Goal: Contribute content: Contribute content

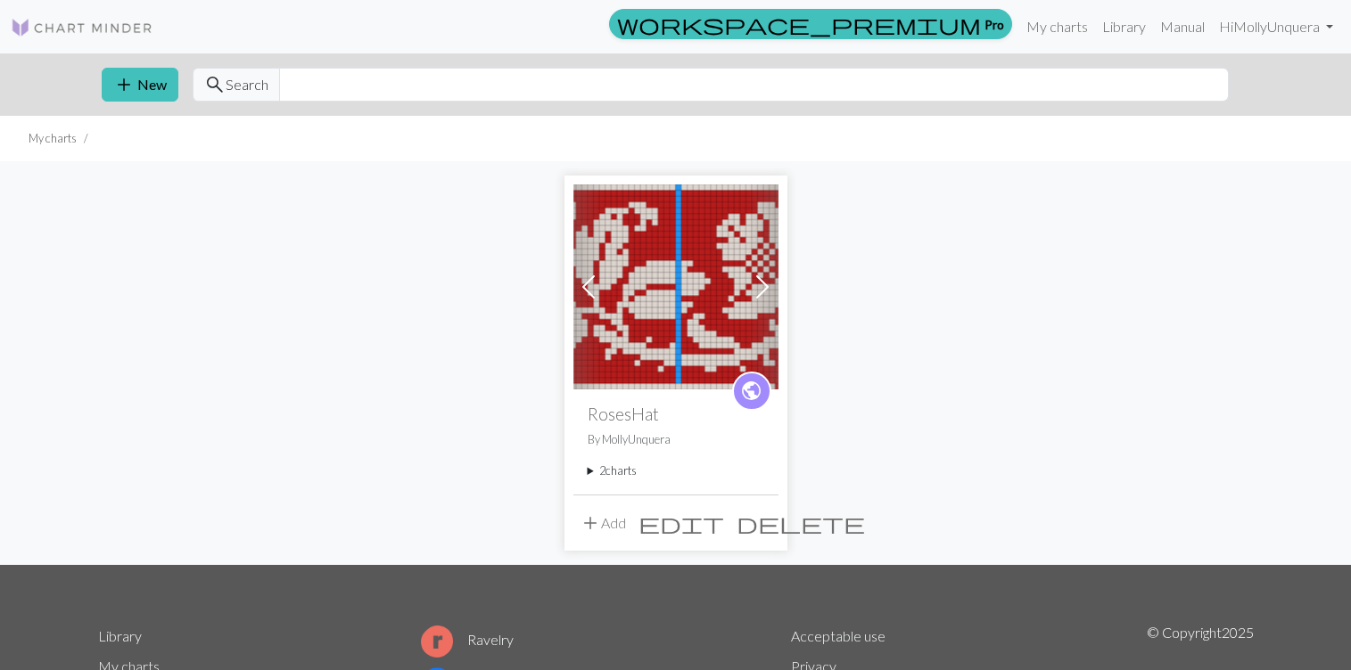
click at [588, 470] on summary "2 charts" at bounding box center [676, 471] width 177 height 17
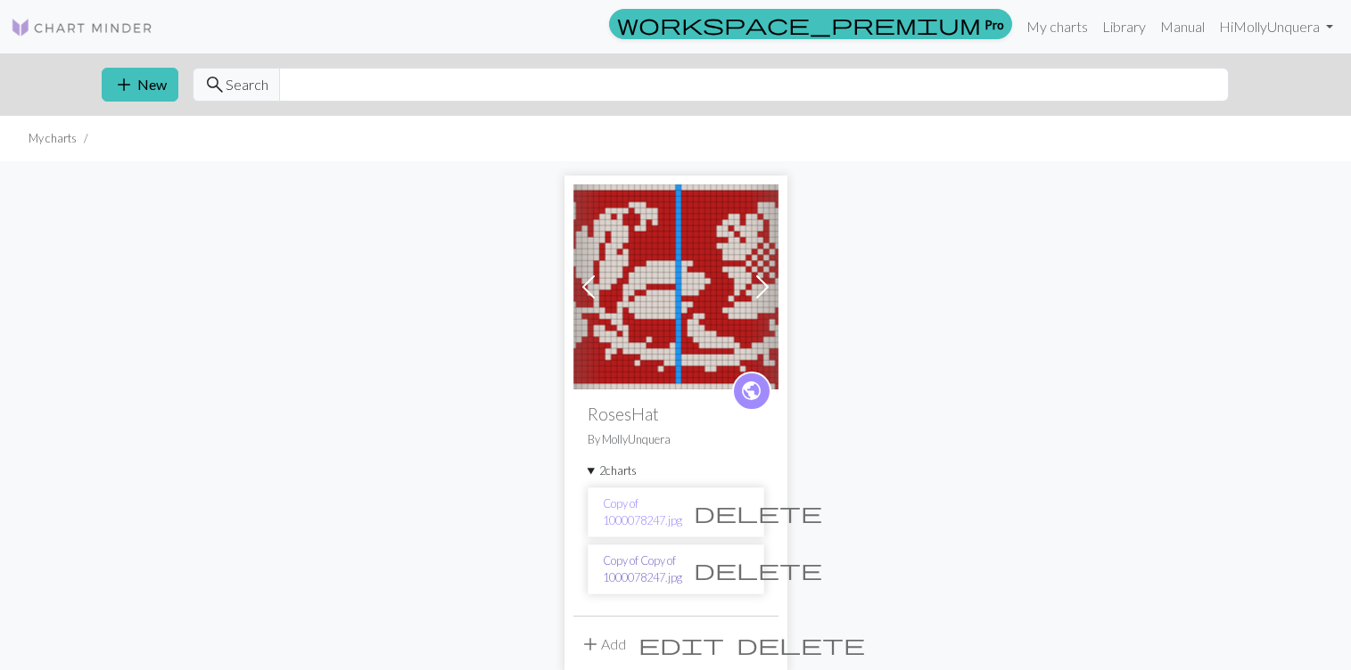
click at [632, 566] on link "Copy of Copy of 1000078247.jpg" at bounding box center [642, 570] width 79 height 34
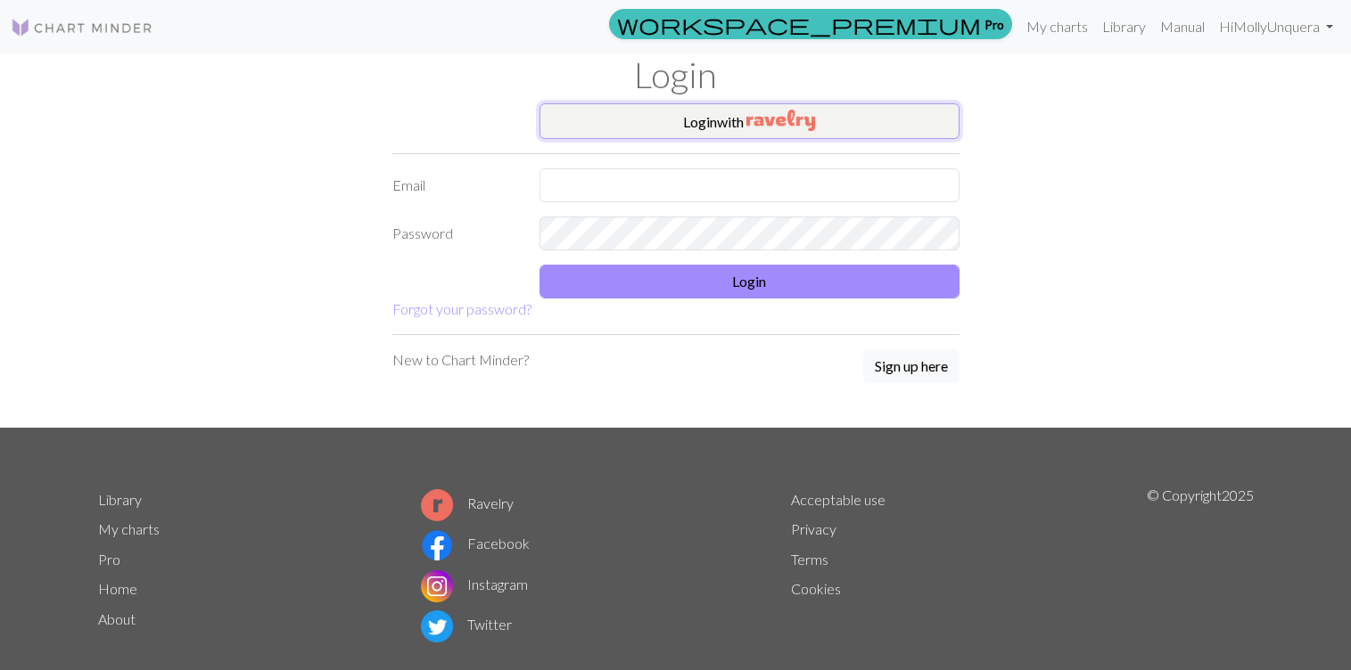
click at [868, 124] on button "Login with" at bounding box center [749, 121] width 420 height 36
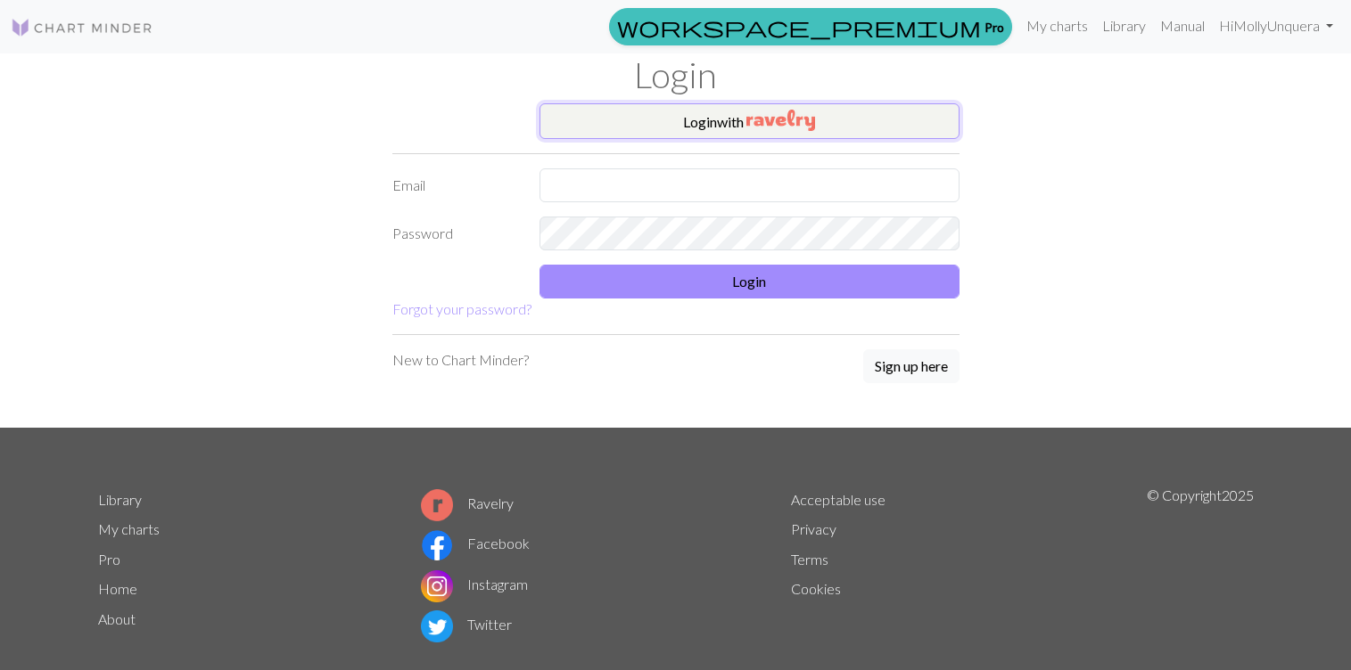
click at [593, 113] on button "Login with" at bounding box center [749, 121] width 420 height 36
click at [68, 29] on img at bounding box center [82, 27] width 143 height 21
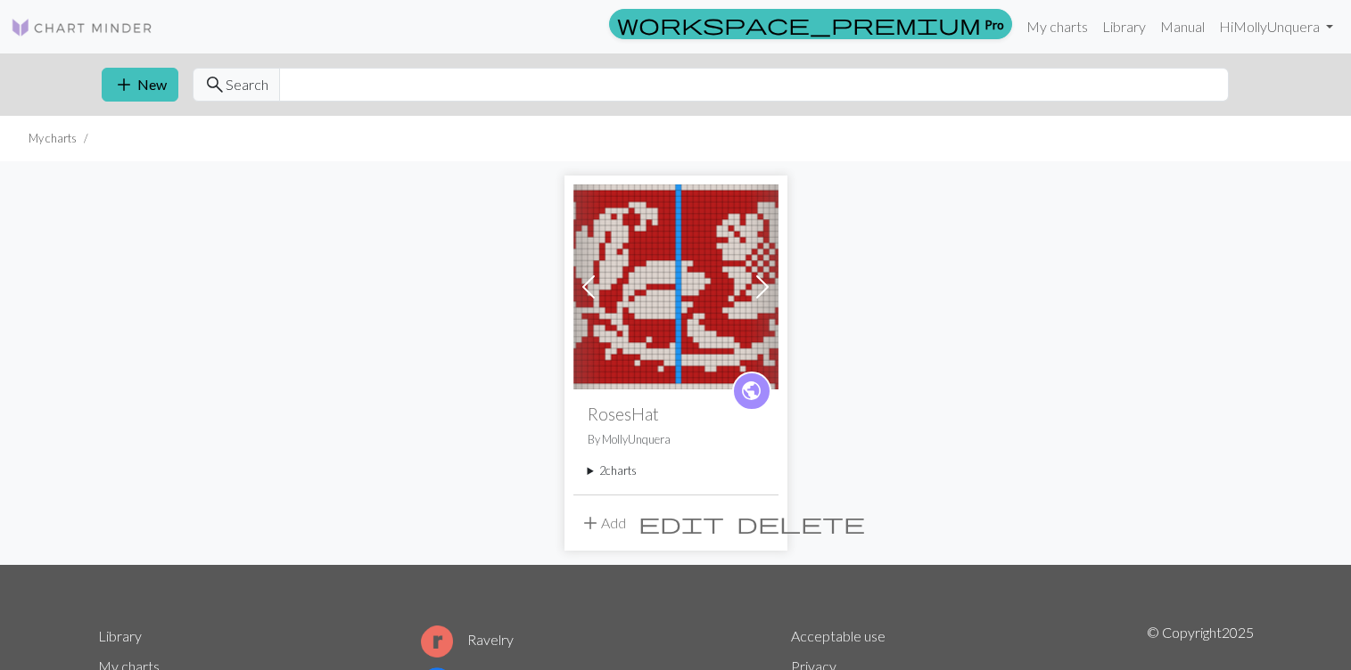
click at [630, 474] on summary "2 charts" at bounding box center [676, 471] width 177 height 17
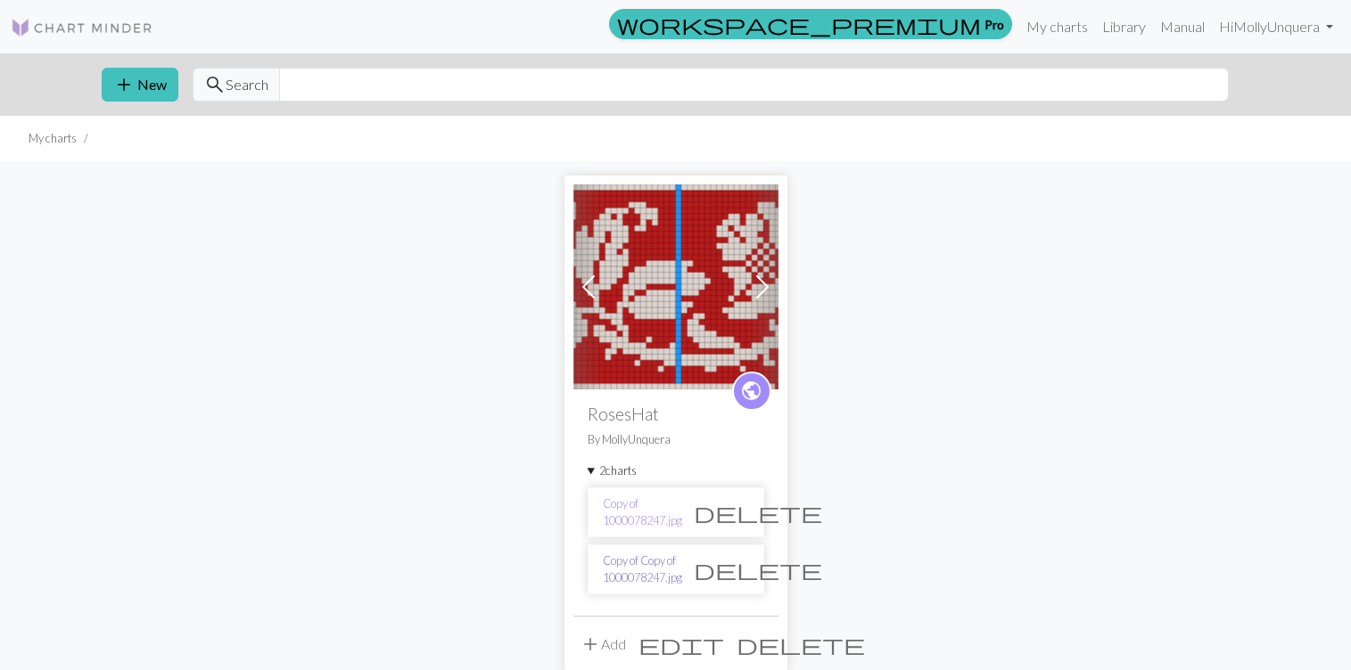
click at [619, 580] on link "Copy of Copy of 1000078247.jpg" at bounding box center [642, 570] width 79 height 34
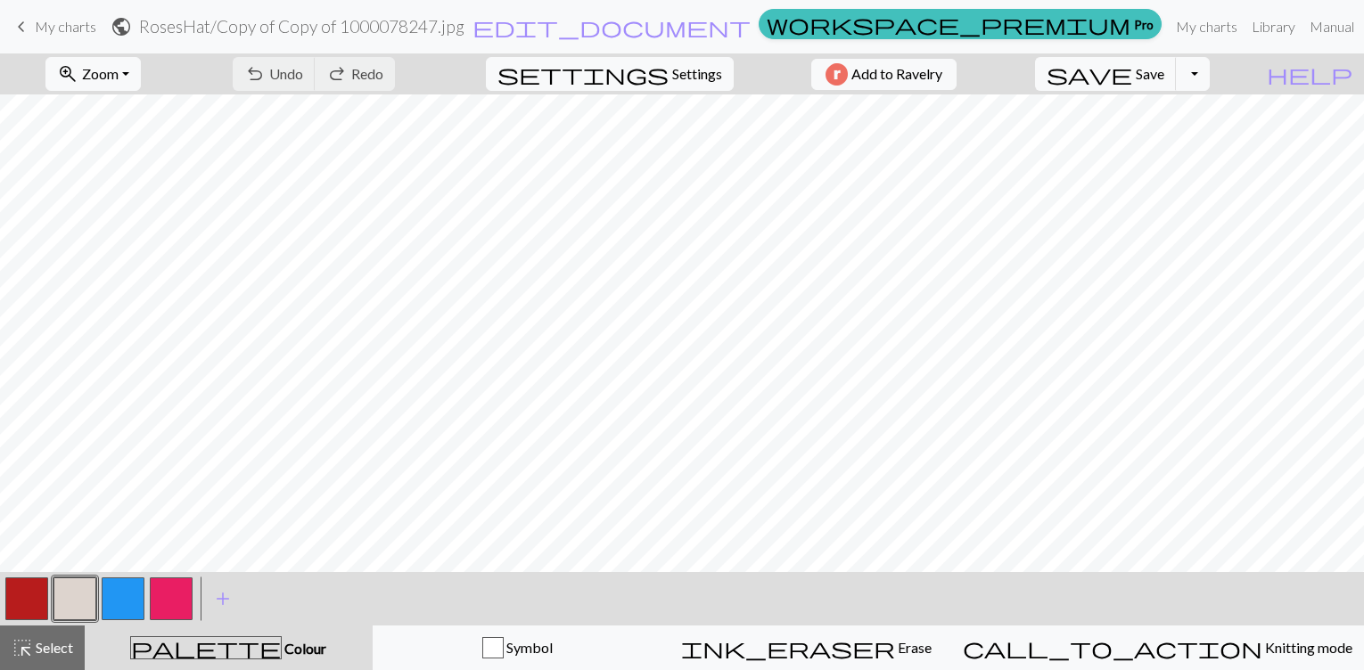
click at [179, 596] on button "button" at bounding box center [171, 599] width 43 height 43
click at [303, 75] on span "Undo" at bounding box center [286, 73] width 34 height 17
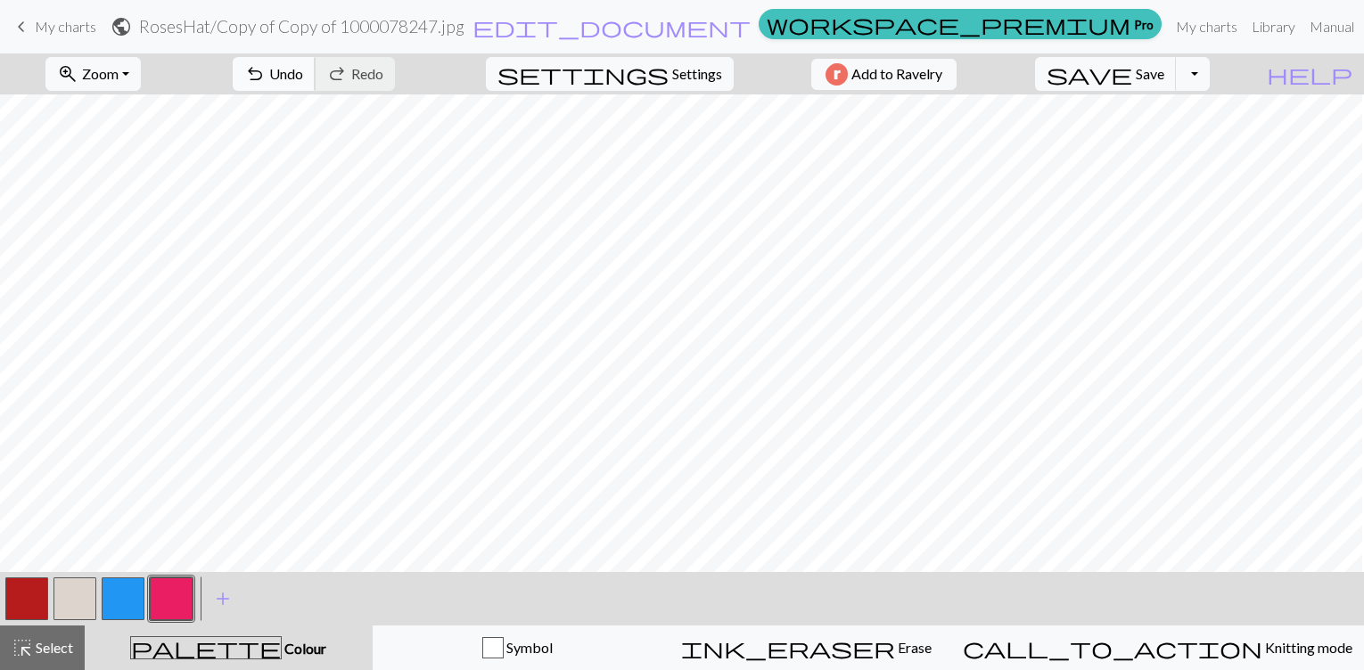
scroll to position [0, 1031]
click at [18, 603] on button "button" at bounding box center [26, 599] width 43 height 43
drag, startPoint x: 72, startPoint y: 605, endPoint x: 80, endPoint y: 610, distance: 9.6
click at [80, 610] on button "button" at bounding box center [74, 599] width 43 height 43
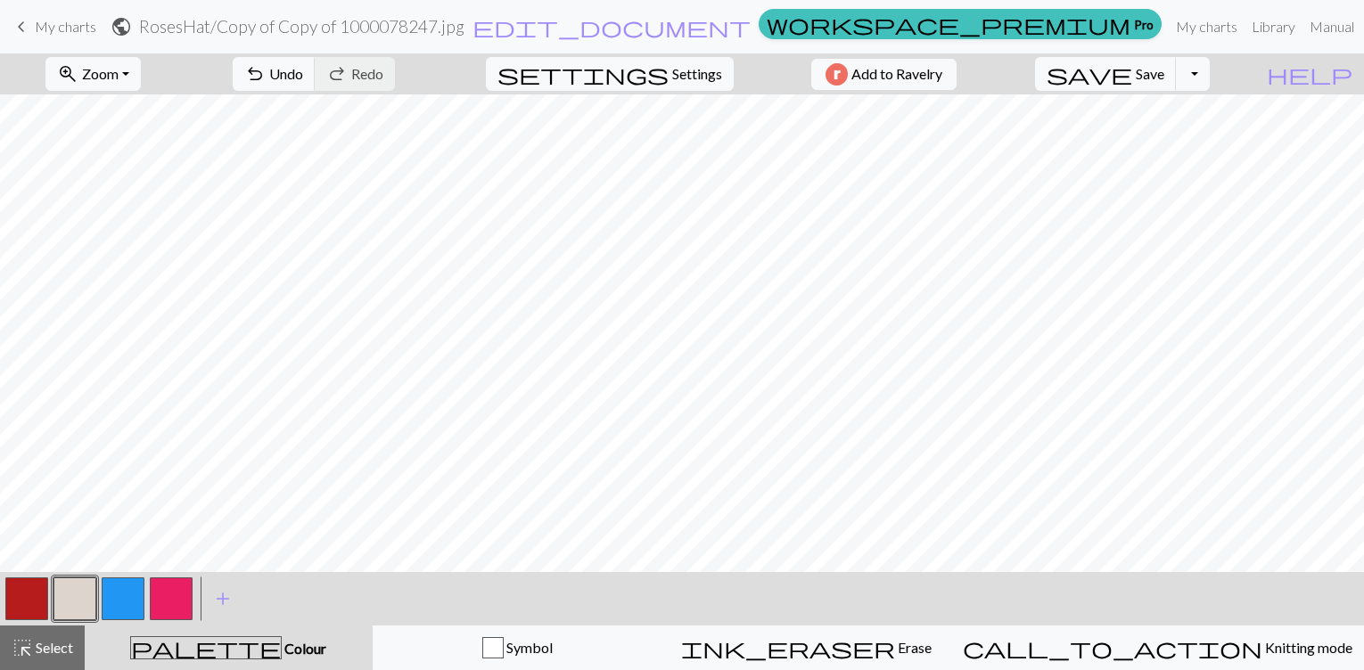
click at [25, 600] on button "button" at bounding box center [26, 599] width 43 height 43
click at [64, 599] on button "button" at bounding box center [74, 599] width 43 height 43
click at [303, 71] on span "Undo" at bounding box center [286, 73] width 34 height 17
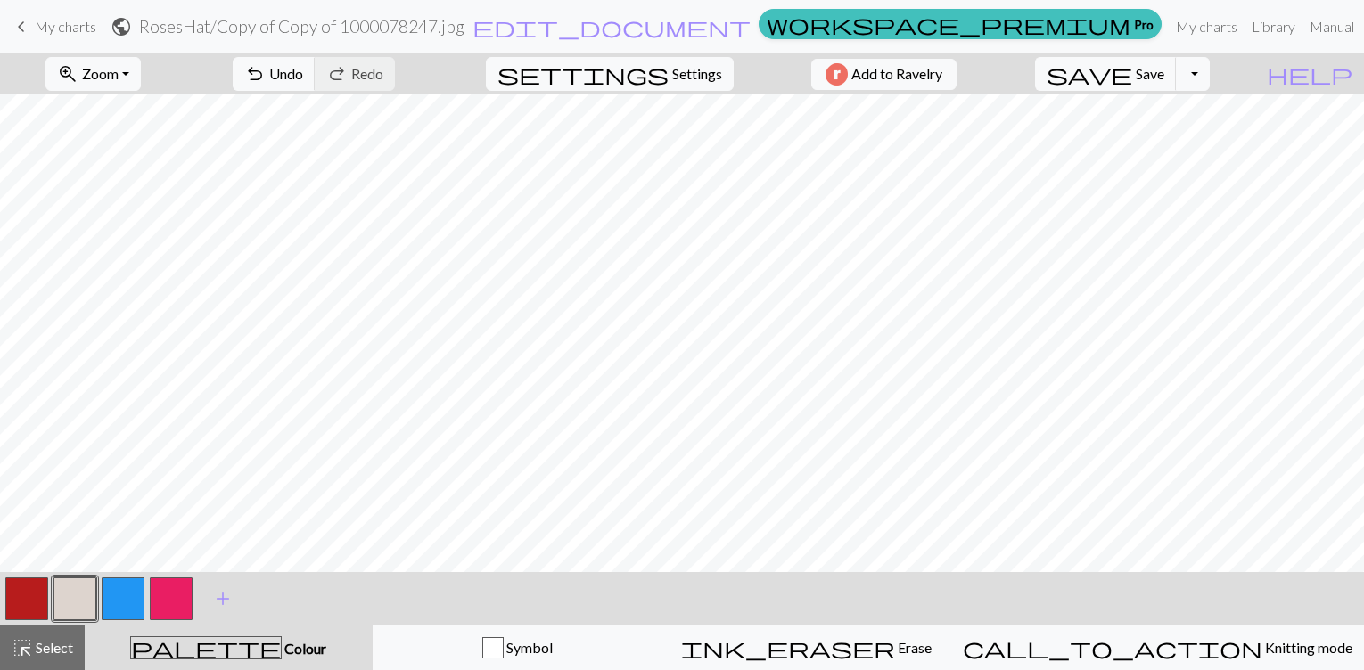
click at [26, 588] on button "button" at bounding box center [26, 599] width 43 height 43
click at [185, 587] on button "button" at bounding box center [171, 599] width 43 height 43
click at [212, 604] on span "add" at bounding box center [222, 599] width 21 height 25
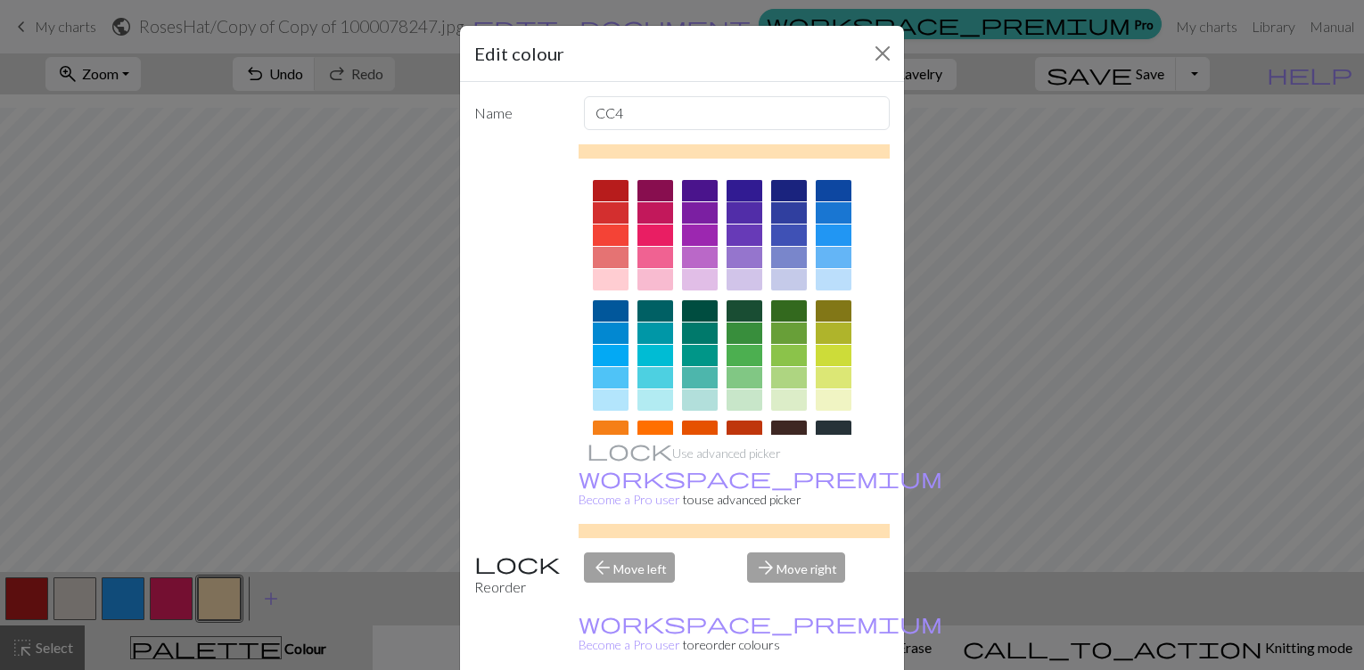
click at [727, 193] on div at bounding box center [745, 190] width 36 height 21
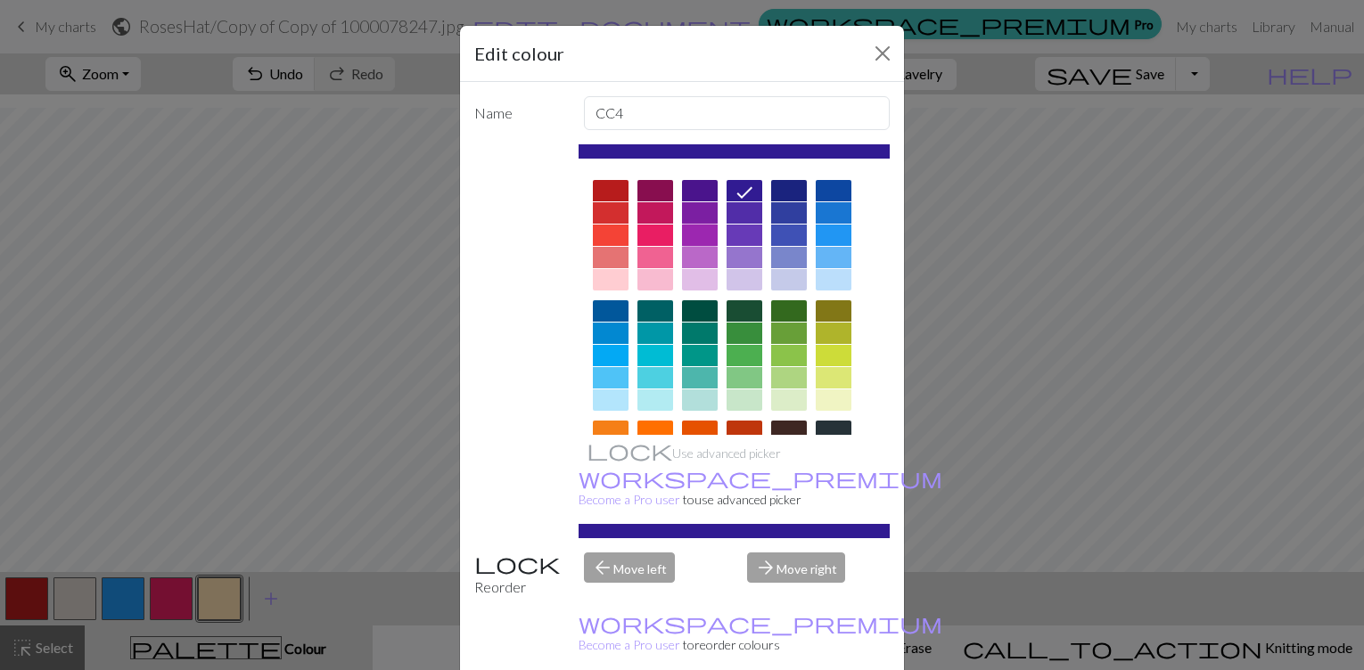
click at [689, 234] on div at bounding box center [700, 235] width 36 height 21
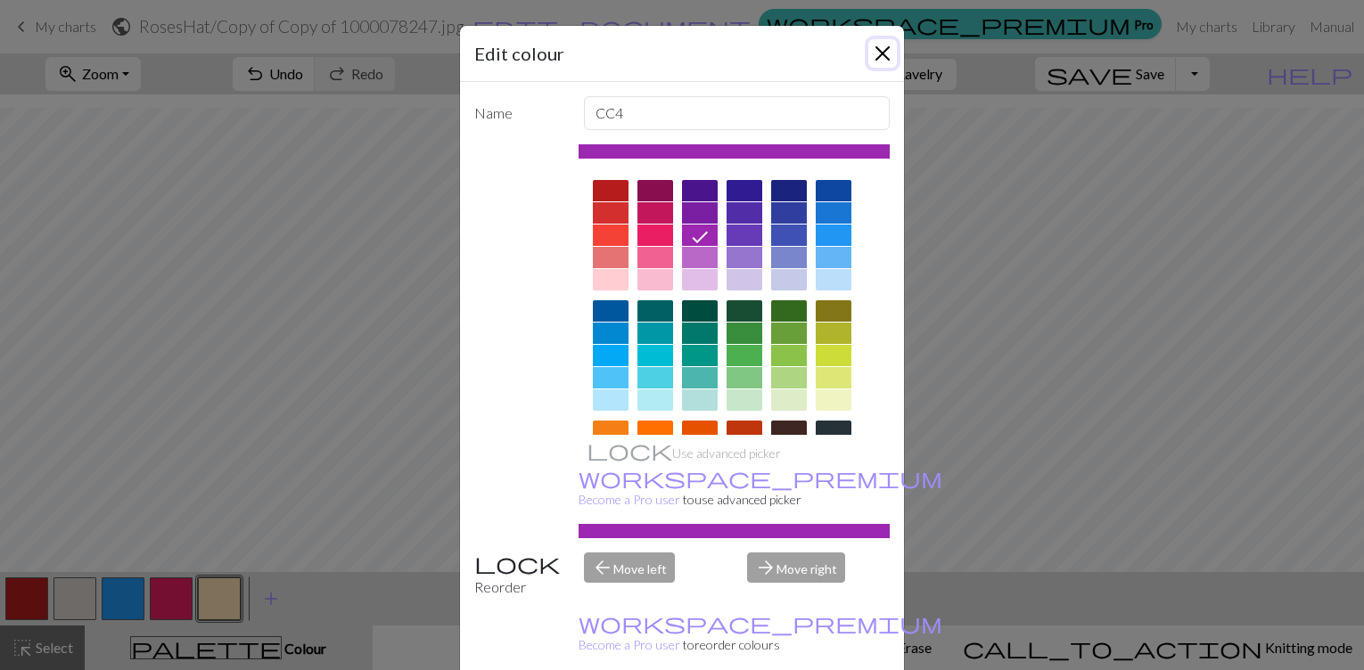
click at [874, 55] on button "Close" at bounding box center [882, 53] width 29 height 29
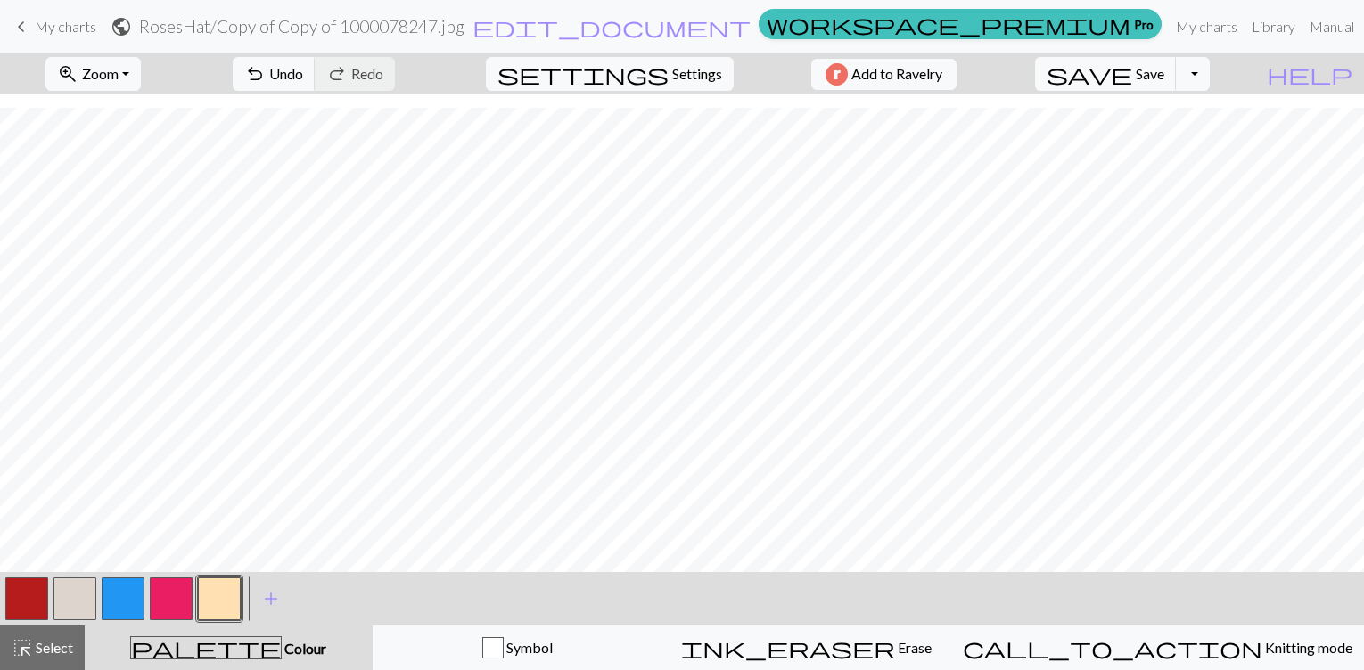
click at [221, 601] on button "button" at bounding box center [219, 599] width 43 height 43
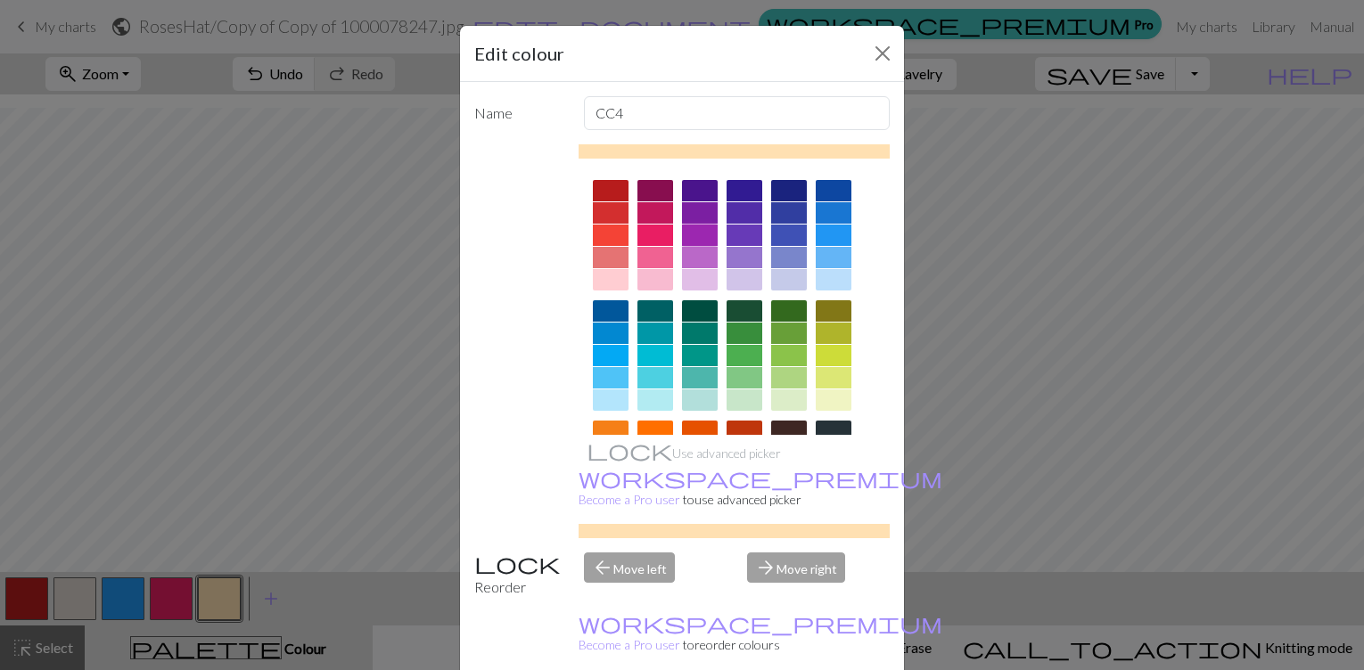
click at [686, 228] on div at bounding box center [700, 235] width 36 height 21
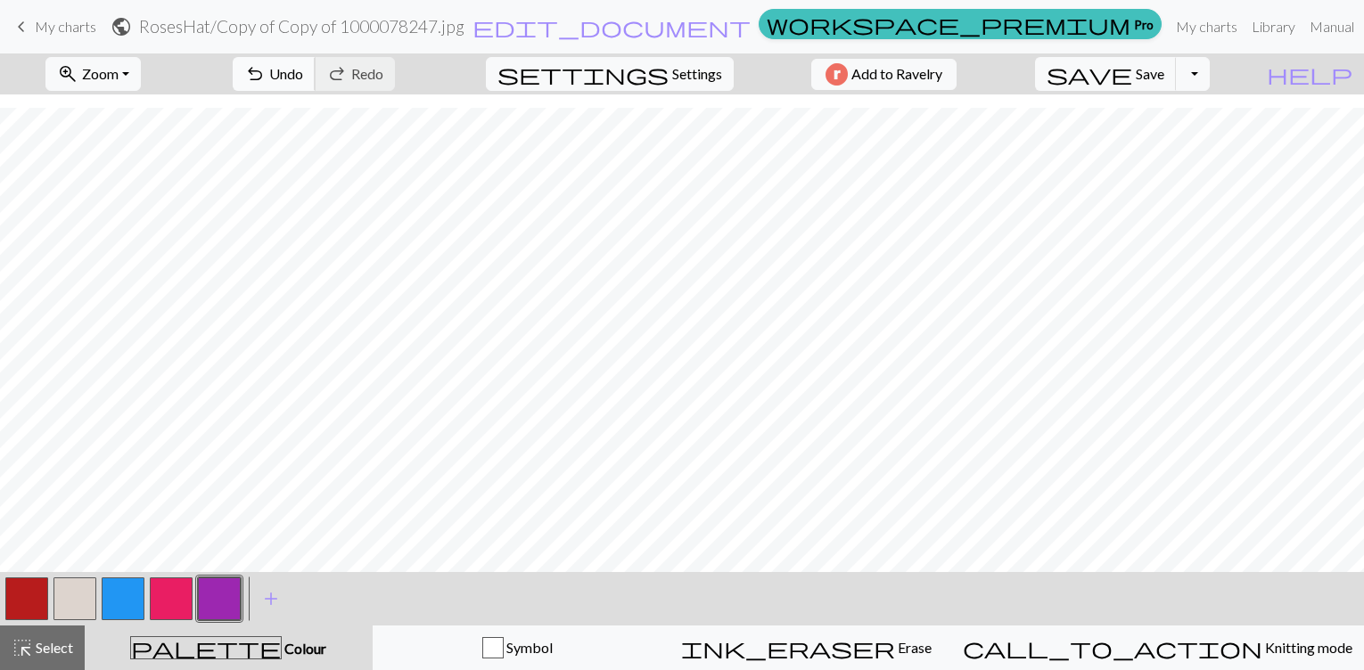
click at [266, 78] on span "undo" at bounding box center [254, 74] width 21 height 25
click at [303, 68] on span "Undo" at bounding box center [286, 73] width 34 height 17
click at [88, 608] on button "button" at bounding box center [74, 599] width 43 height 43
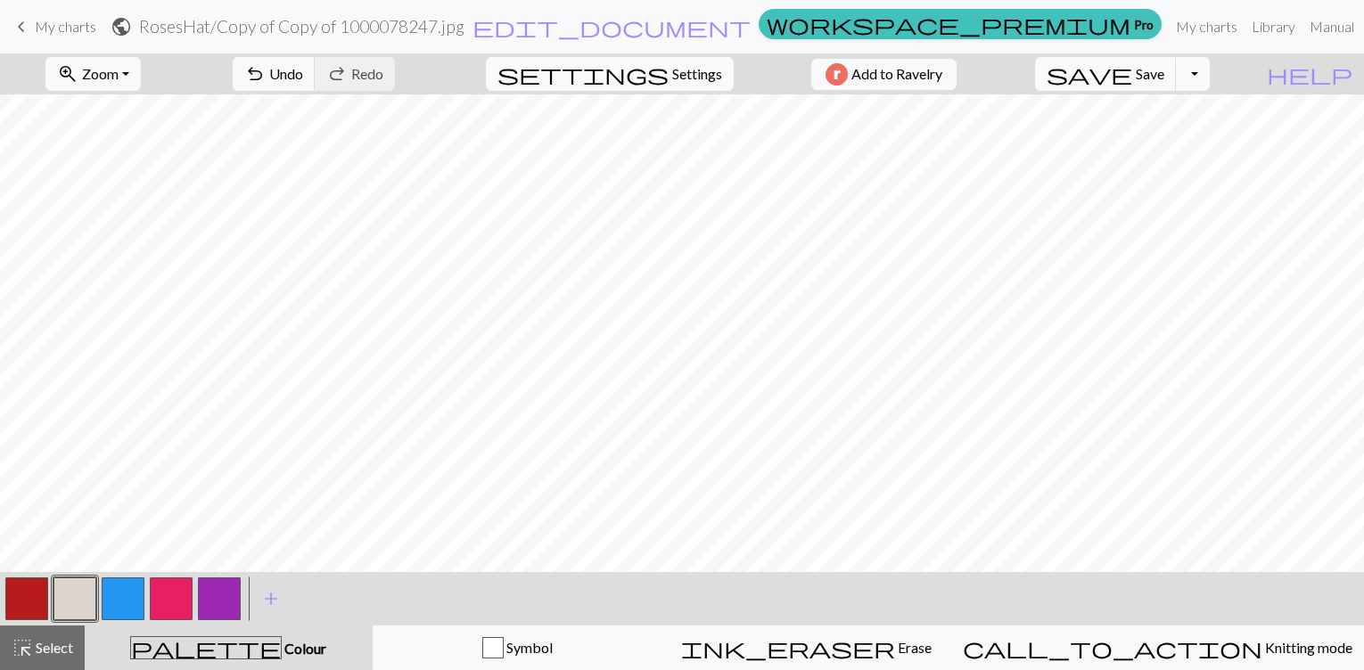
click at [88, 608] on button "button" at bounding box center [74, 599] width 43 height 43
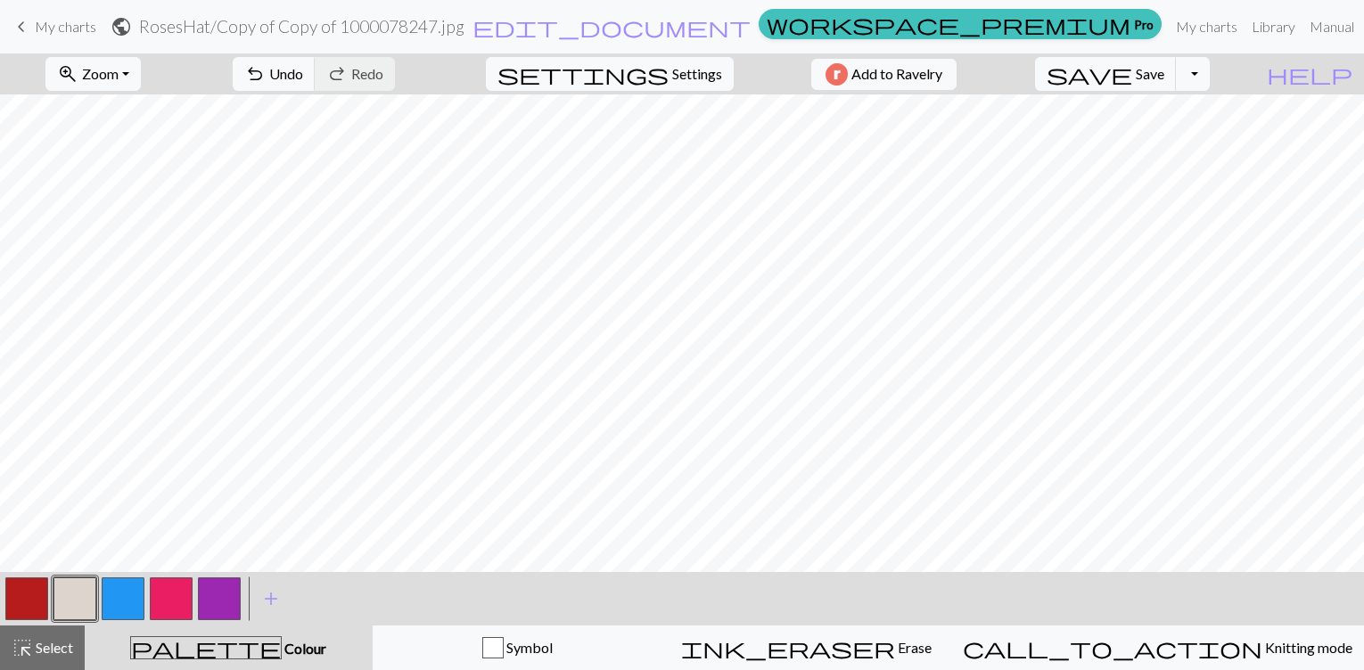
scroll to position [161, 267]
click at [1132, 74] on span "save" at bounding box center [1090, 74] width 86 height 25
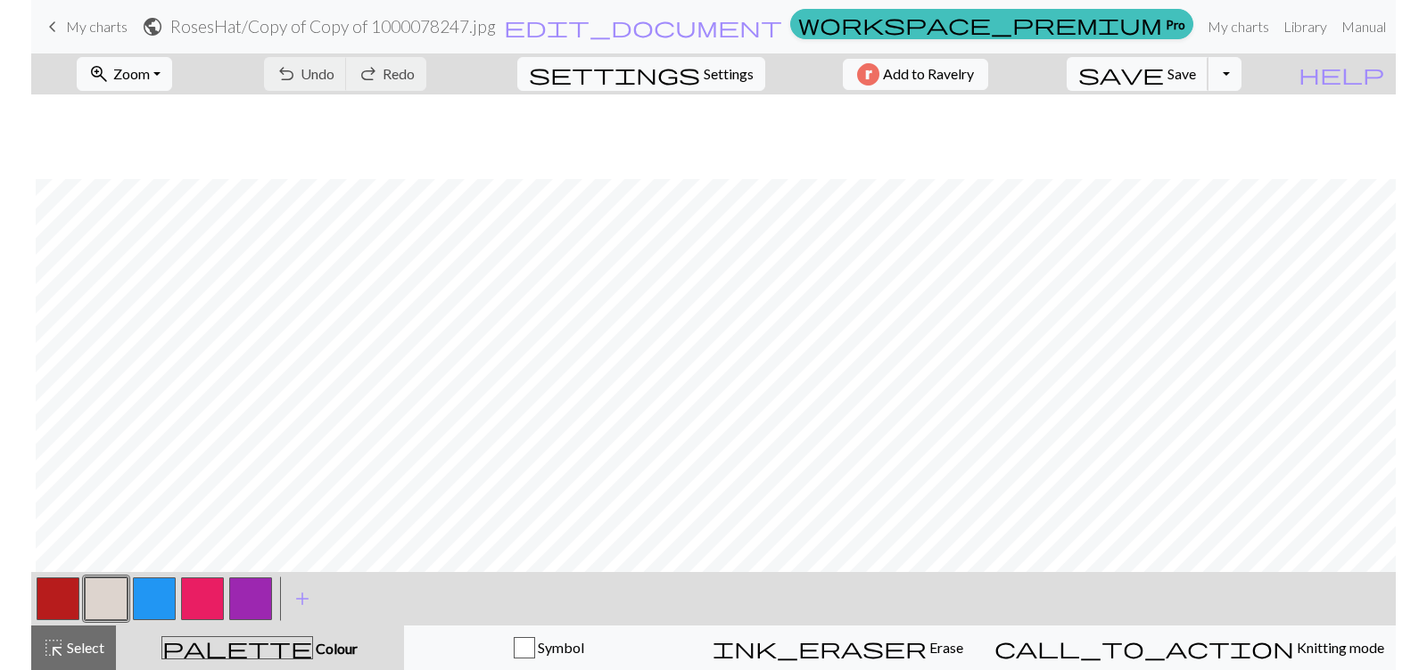
scroll to position [240, 4]
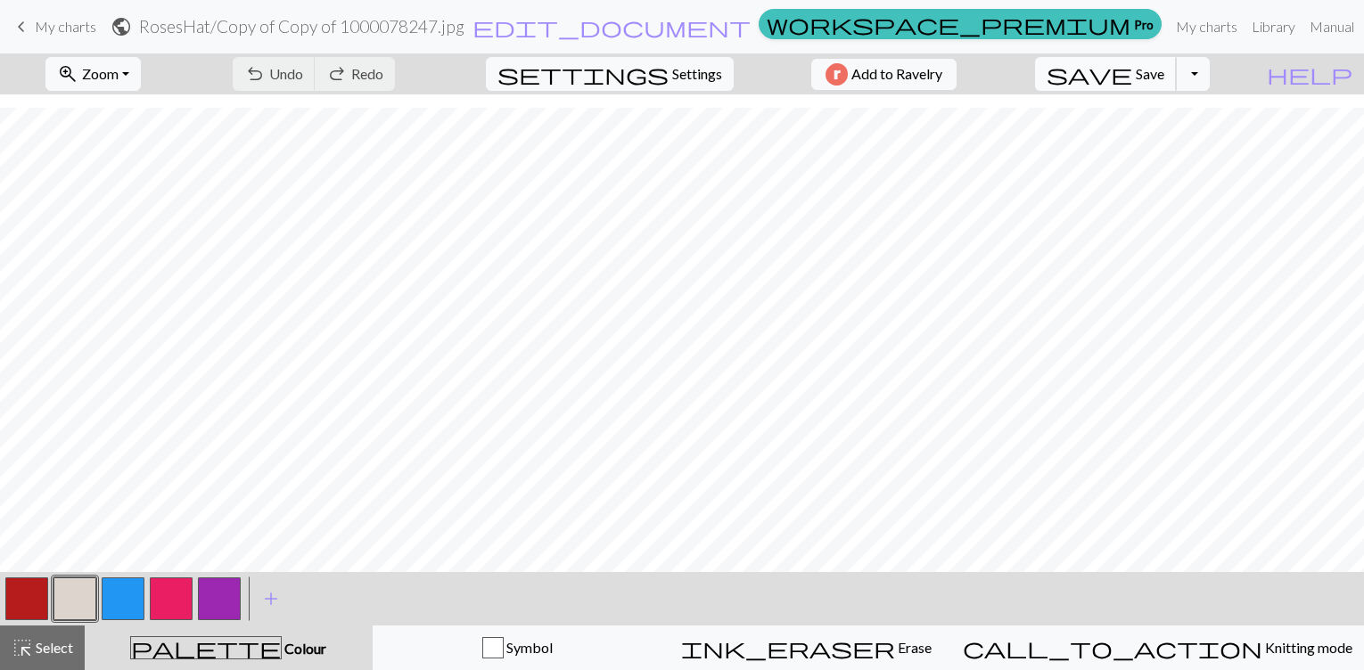
click at [1164, 75] on span "Save" at bounding box center [1150, 73] width 29 height 17
